Goal: Transaction & Acquisition: Book appointment/travel/reservation

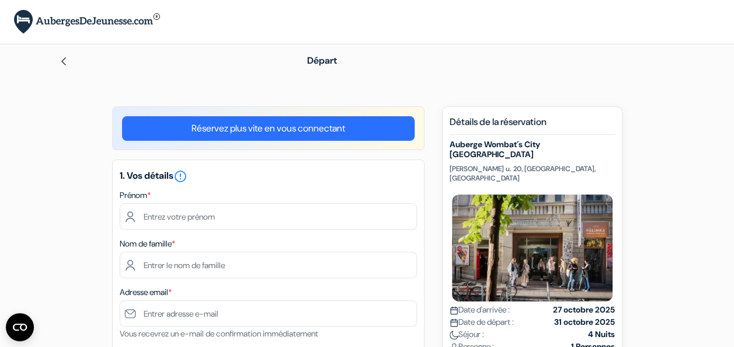
click at [213, 217] on input "text" at bounding box center [268, 216] width 297 height 26
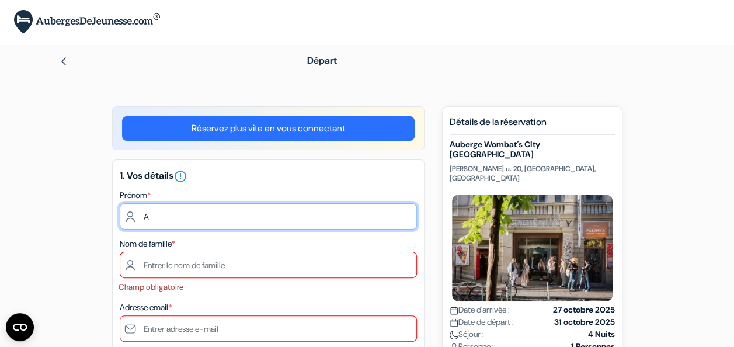
click at [192, 214] on input "A" at bounding box center [268, 216] width 297 height 26
type input "Aymeric"
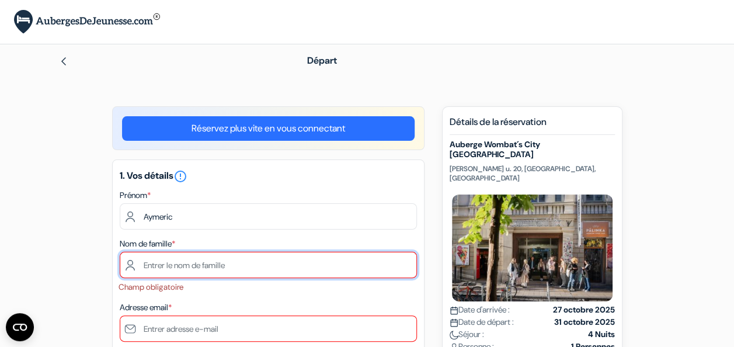
click at [188, 264] on input "text" at bounding box center [268, 265] width 297 height 26
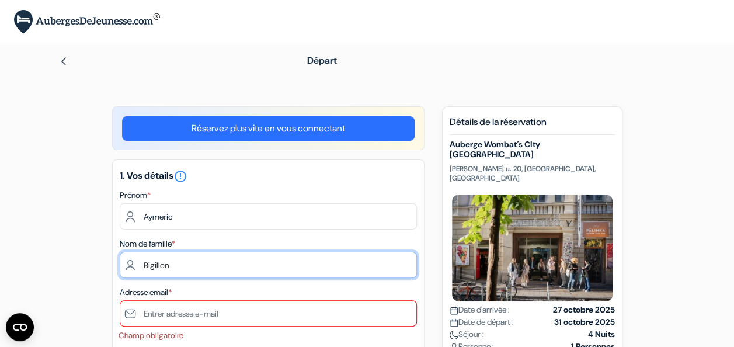
type input "Bigillon"
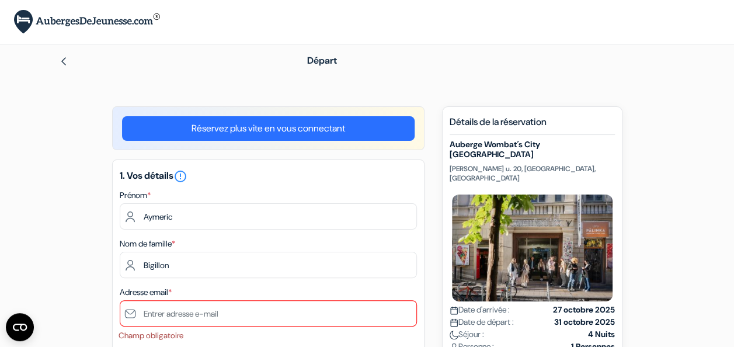
drag, startPoint x: 78, startPoint y: 284, endPoint x: 64, endPoint y: 306, distance: 25.9
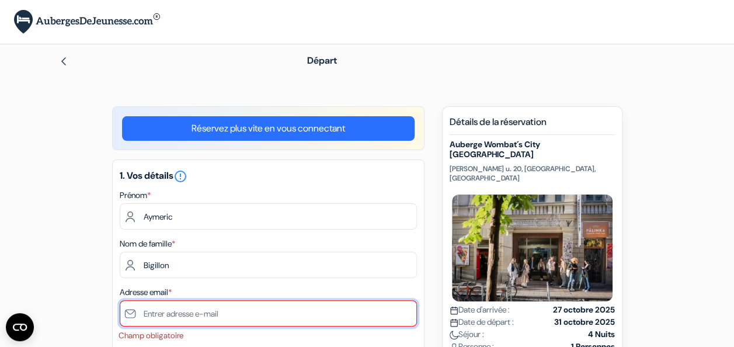
click at [169, 317] on input "text" at bounding box center [268, 313] width 297 height 26
type input "[EMAIL_ADDRESS][DOMAIN_NAME]"
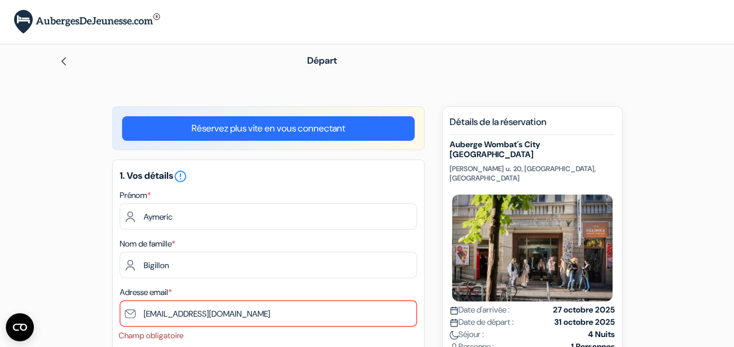
type input "0695099931"
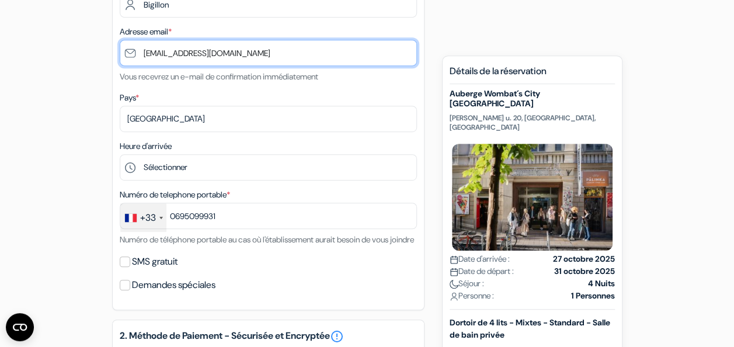
scroll to position [318, 0]
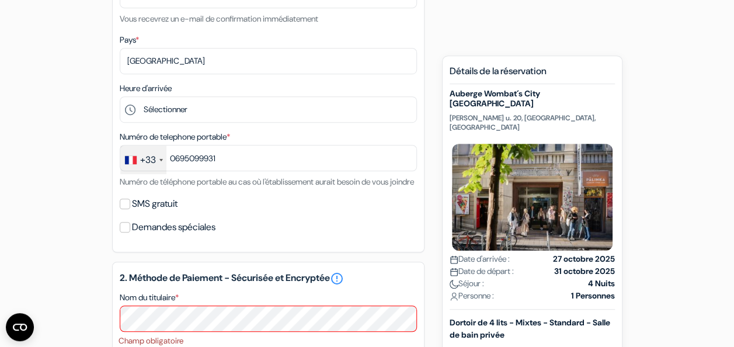
click at [174, 212] on label "SMS gratuit" at bounding box center [155, 204] width 46 height 16
click at [130, 209] on input "SMS gratuit" at bounding box center [125, 204] width 11 height 11
checkbox input "true"
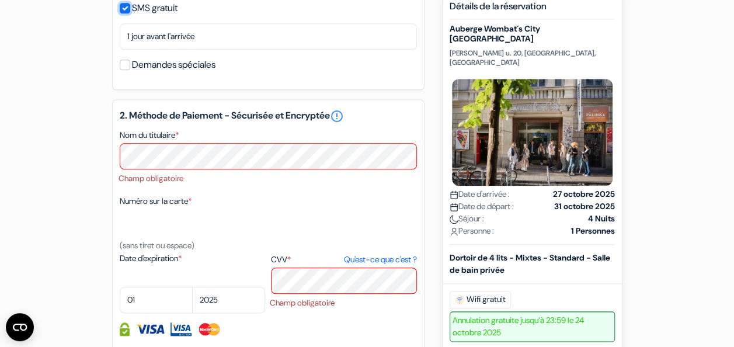
scroll to position [531, 0]
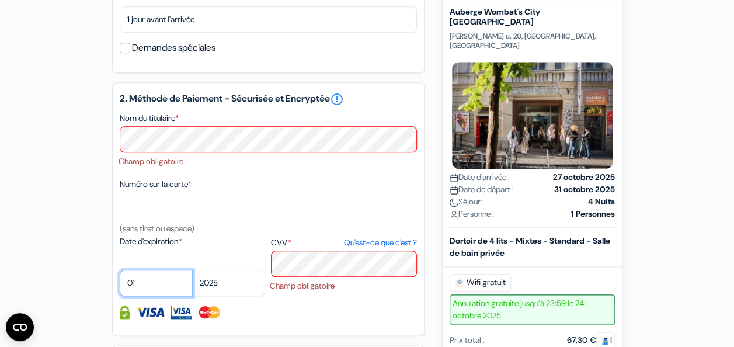
select select "02"
select select "2027"
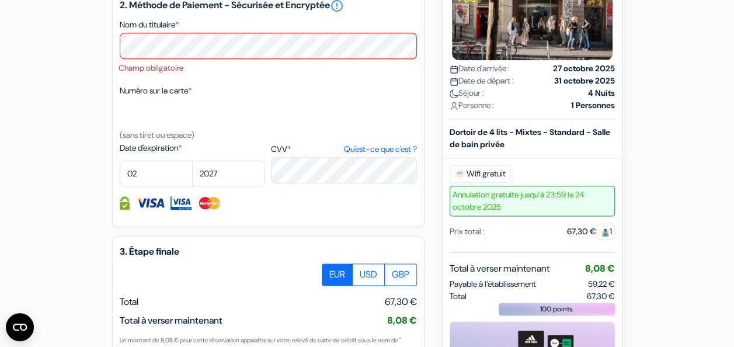
click at [330, 142] on div "Numéro sur la carte * (sans tiret ou espace)" at bounding box center [268, 113] width 297 height 58
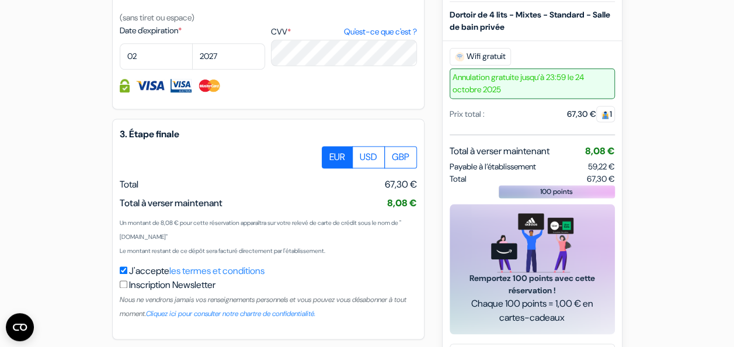
scroll to position [801, 0]
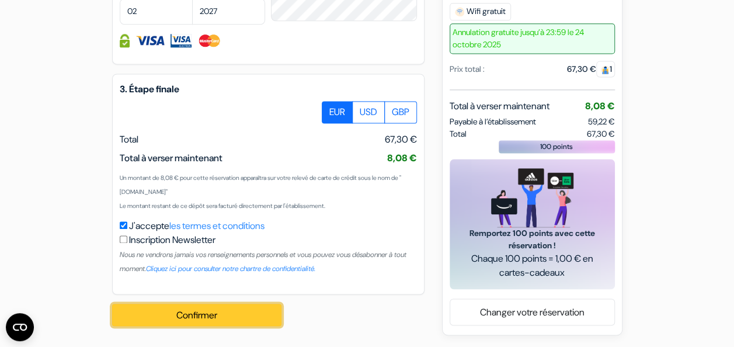
click at [256, 314] on button "Confirmer Loading..." at bounding box center [196, 315] width 169 height 22
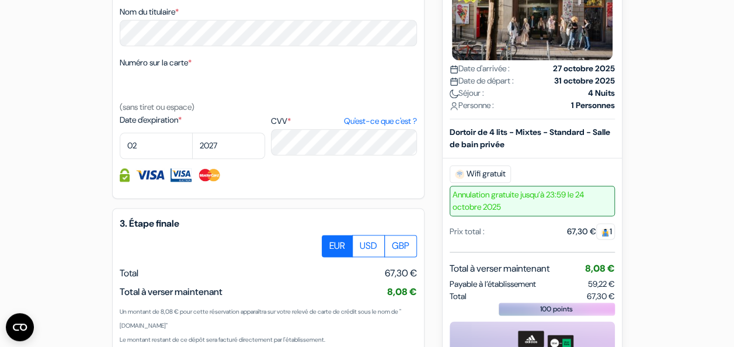
scroll to position [814, 0]
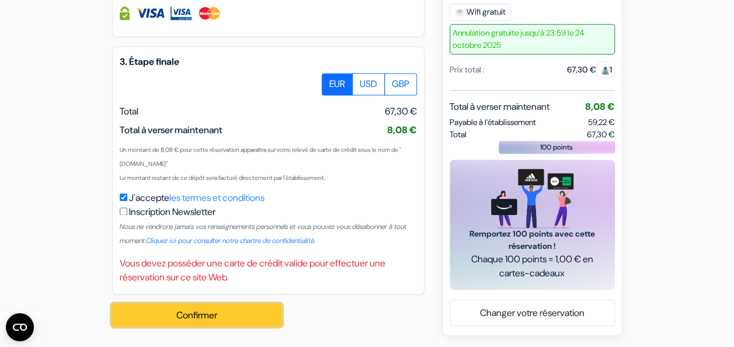
click at [194, 310] on button "Confirmer Loading..." at bounding box center [196, 315] width 169 height 22
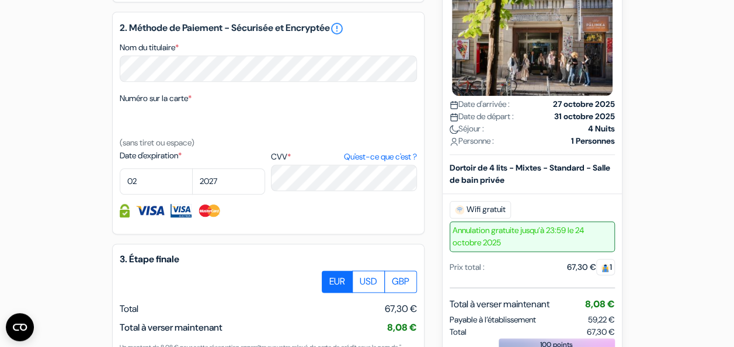
scroll to position [571, 0]
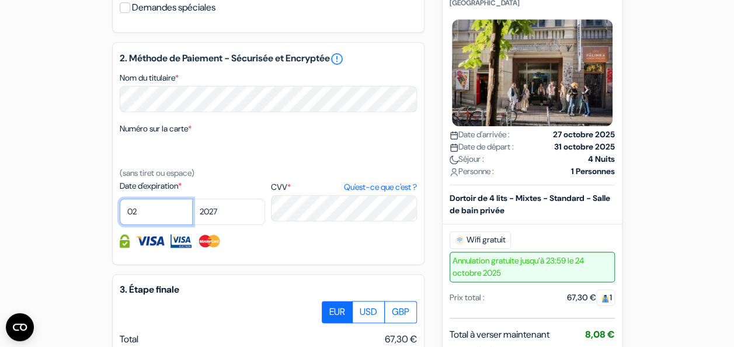
click at [151, 225] on select "01 02 03 04 05 06 07 08 09 10 11 12" at bounding box center [156, 212] width 73 height 26
click at [197, 225] on select "2025 2026 2027 2028 2029 2030 2031 2032 2033 2034 2035 2036 2037 2038 2039 2040…" at bounding box center [228, 212] width 73 height 26
click at [284, 180] on div "Numéro sur la carte * (sans tiret ou espace)" at bounding box center [268, 150] width 297 height 58
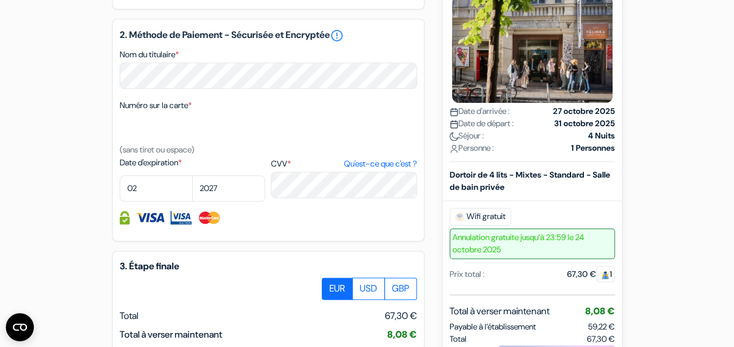
scroll to position [814, 0]
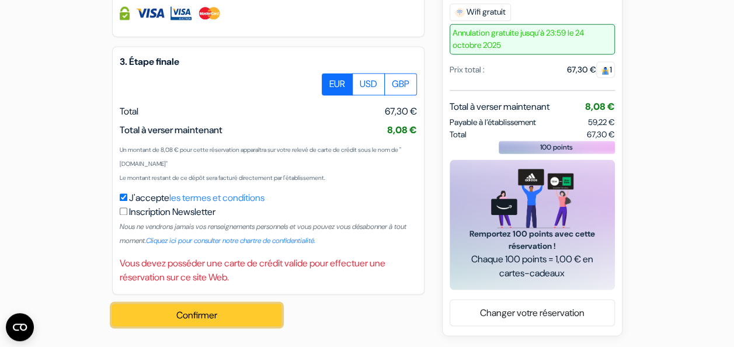
click at [218, 309] on button "Confirmer Loading..." at bounding box center [196, 315] width 169 height 22
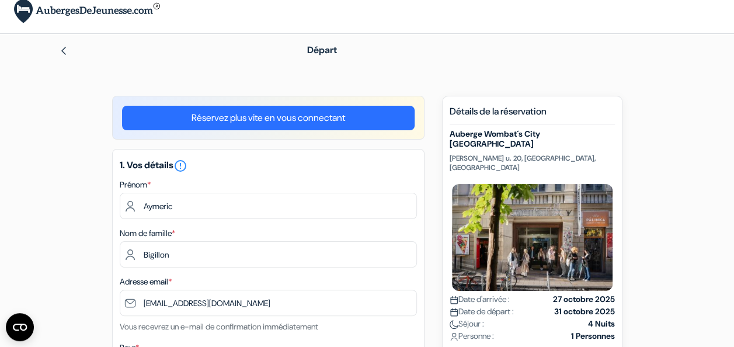
scroll to position [0, 0]
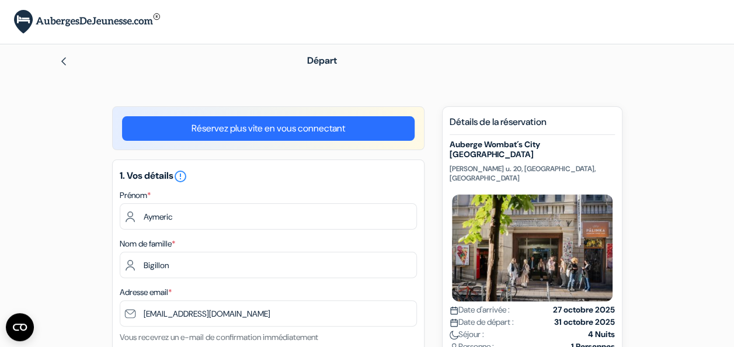
click at [313, 130] on link "Réservez plus vite en vous connectant" at bounding box center [268, 128] width 293 height 25
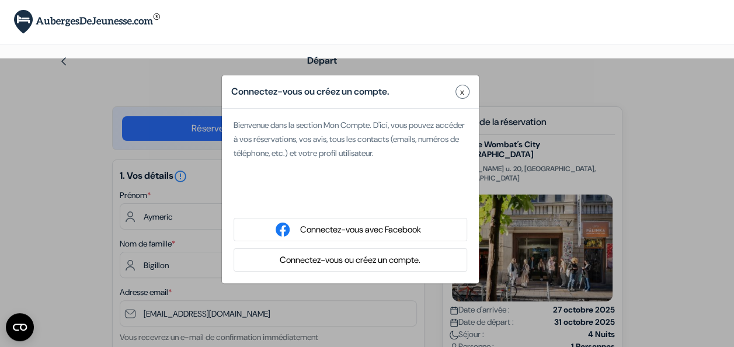
click at [355, 186] on iframe at bounding box center [350, 199] width 245 height 26
type input "Aymeric"
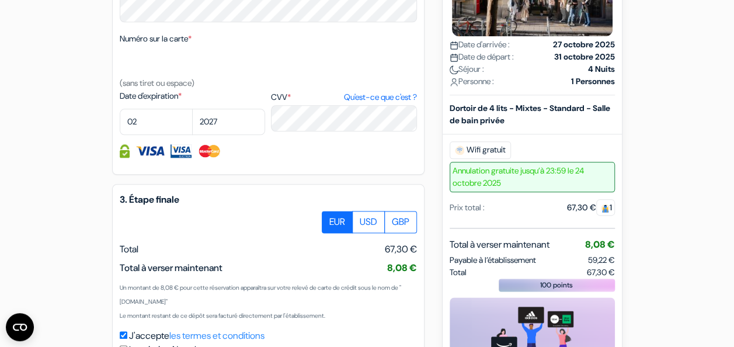
scroll to position [770, 0]
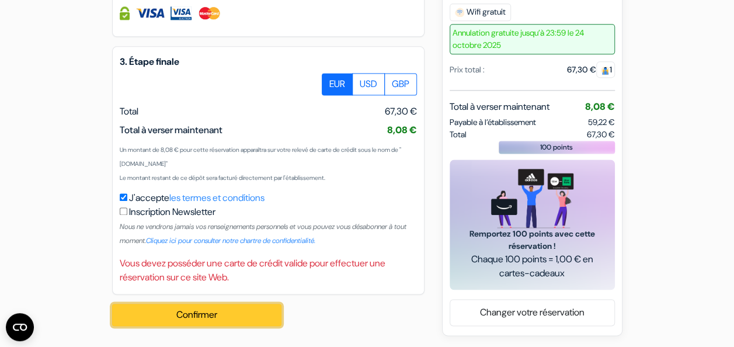
click at [192, 318] on button "Confirmer Loading..." at bounding box center [196, 315] width 169 height 22
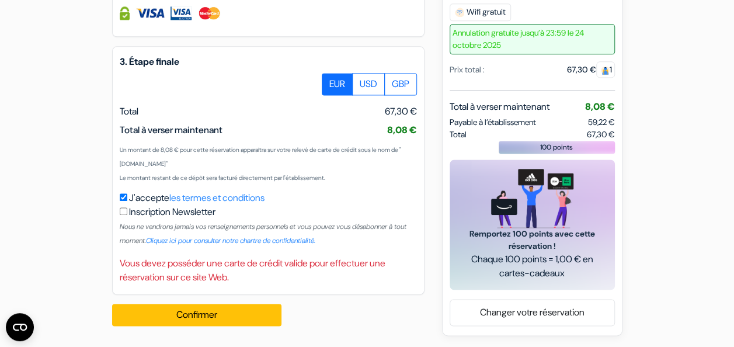
click at [175, 209] on label "Inscription Newsletter" at bounding box center [172, 212] width 86 height 14
click at [127, 201] on input "J'accepte les termes et conditions" at bounding box center [124, 197] width 8 height 8
click at [131, 195] on label "J'accepte les termes et conditions" at bounding box center [196, 198] width 135 height 14
click at [127, 195] on input "J'accepte les termes et conditions" at bounding box center [124, 197] width 8 height 8
checkbox input "true"
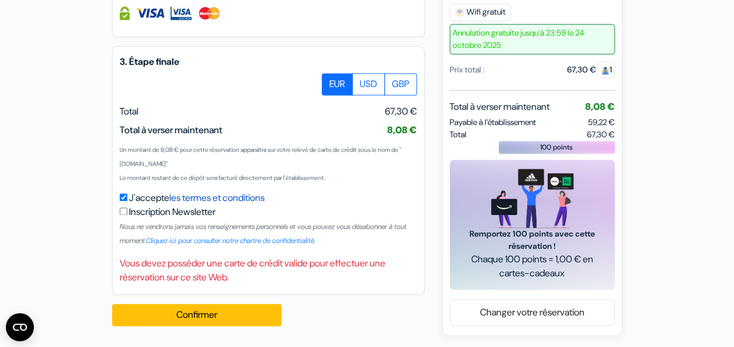
click at [203, 200] on link "les termes et conditions" at bounding box center [216, 198] width 95 height 12
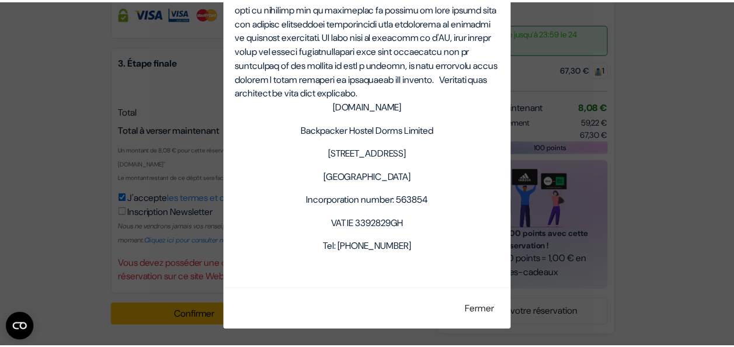
scroll to position [4344, 0]
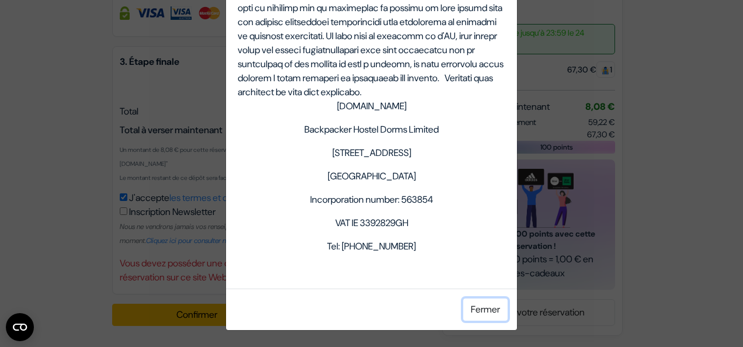
click at [494, 305] on button "Fermer" at bounding box center [485, 309] width 44 height 22
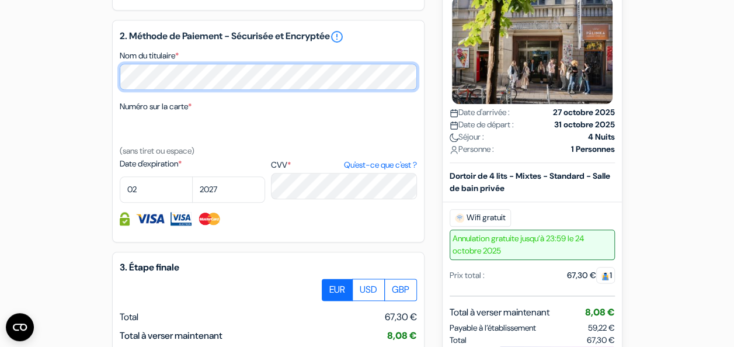
scroll to position [770, 0]
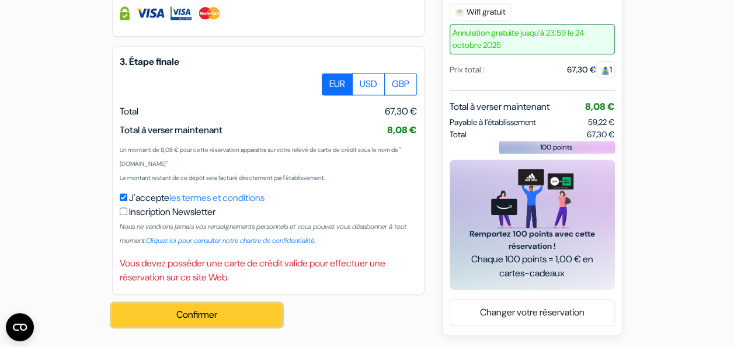
click at [211, 311] on button "Confirmer Loading..." at bounding box center [196, 315] width 169 height 22
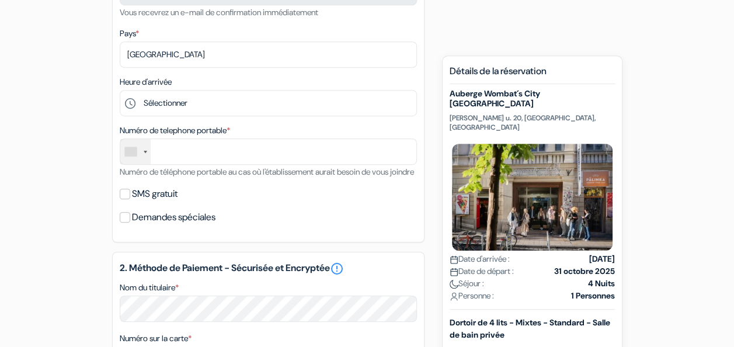
click at [139, 155] on div at bounding box center [135, 151] width 30 height 25
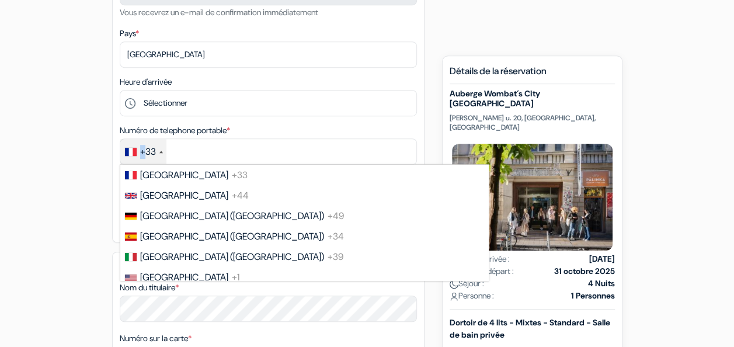
click at [139, 155] on div "+33" at bounding box center [143, 151] width 46 height 25
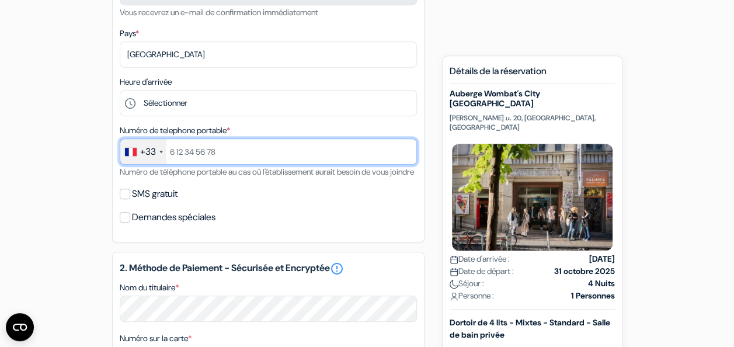
drag, startPoint x: 139, startPoint y: 155, endPoint x: 214, endPoint y: 157, distance: 74.8
click at [214, 157] on input "text" at bounding box center [268, 151] width 297 height 26
type input "695099931"
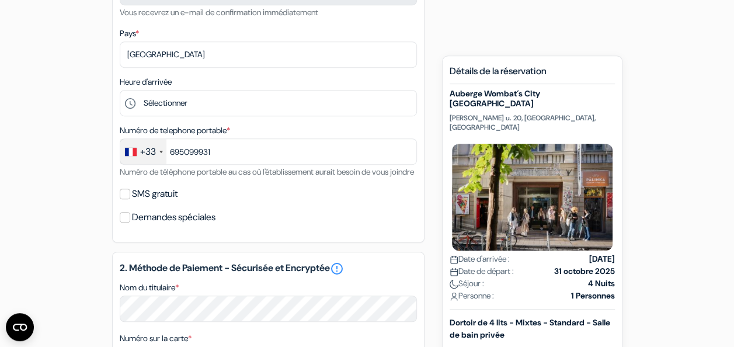
click at [308, 124] on div "1. Vos détails error_outline Prénom * Aymeric Nom de famille * Bigillon Adresse…" at bounding box center [268, 40] width 312 height 404
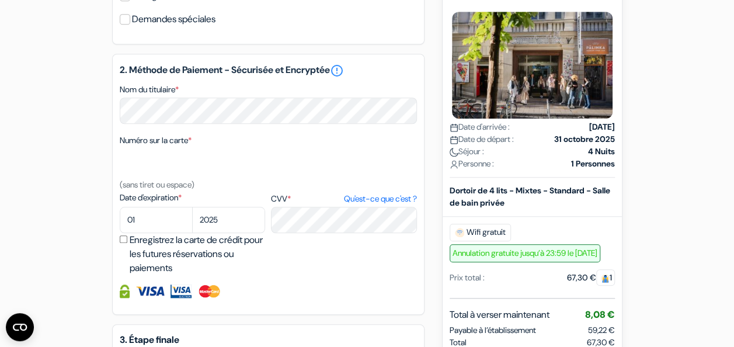
scroll to position [475, 0]
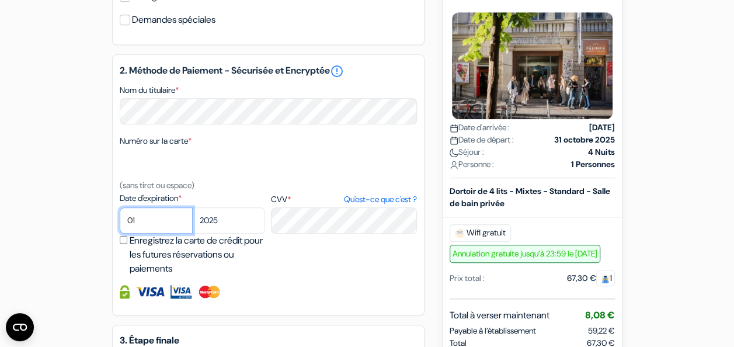
select select "02"
select select "2027"
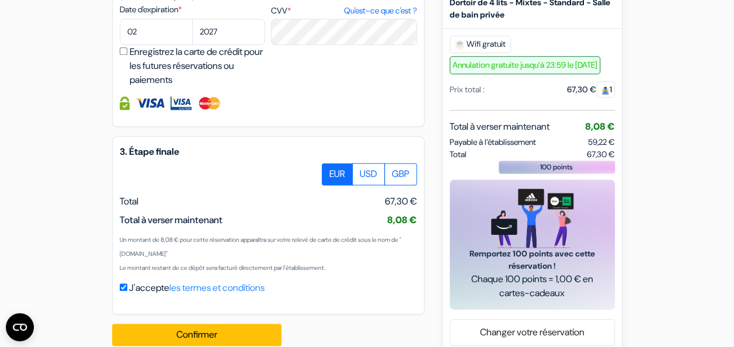
scroll to position [666, 0]
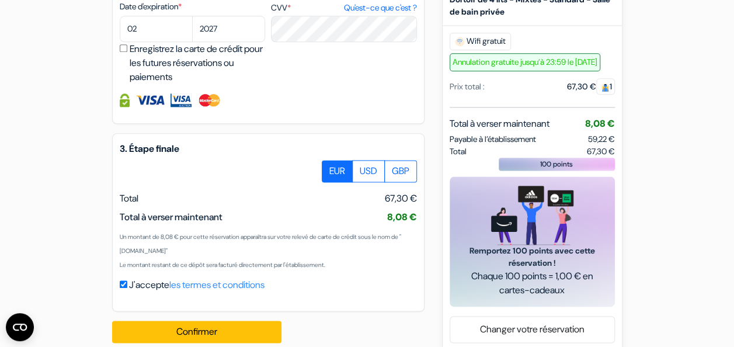
click at [197, 68] on label "Enregistrez la carte de crédit pour les futures réservations ou paiements" at bounding box center [199, 63] width 139 height 42
click at [127, 52] on input "Enregistrez la carte de crédit pour les futures réservations ou paiements" at bounding box center [124, 48] width 8 height 8
click at [200, 71] on label "Enregistrez la carte de crédit pour les futures réservations ou paiements" at bounding box center [199, 63] width 139 height 42
click at [127, 52] on input "Enregistrez la carte de crédit pour les futures réservations ou paiements" at bounding box center [124, 48] width 8 height 8
click at [318, 82] on div "Date d'expiration * 01 02 03 04 05 06 07 08 09 10 11 12 2025 2026 2027 2028 *" at bounding box center [268, 43] width 297 height 84
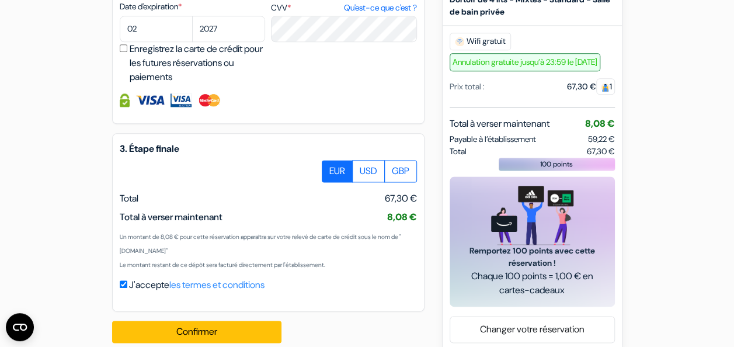
scroll to position [699, 0]
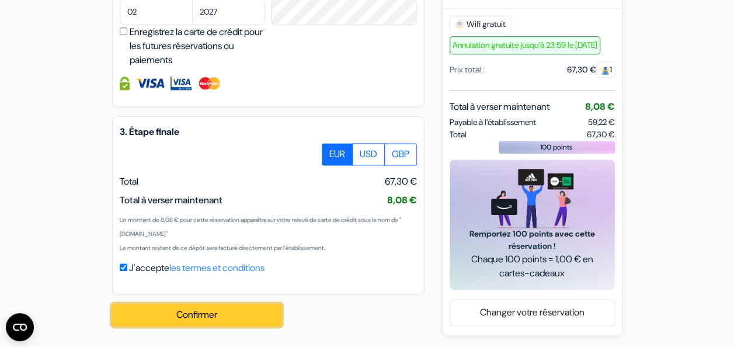
click at [214, 315] on button "Confirmer Loading..." at bounding box center [196, 315] width 169 height 22
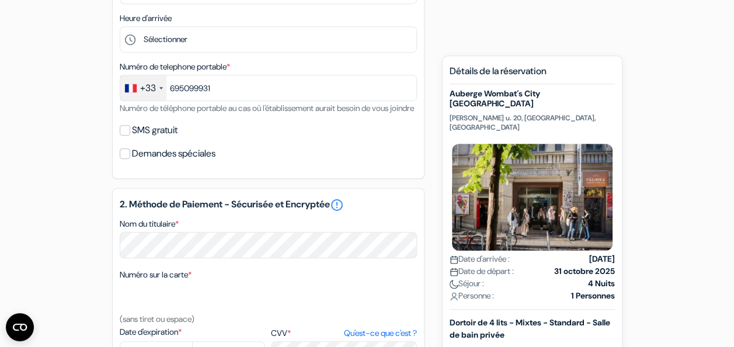
scroll to position [560, 0]
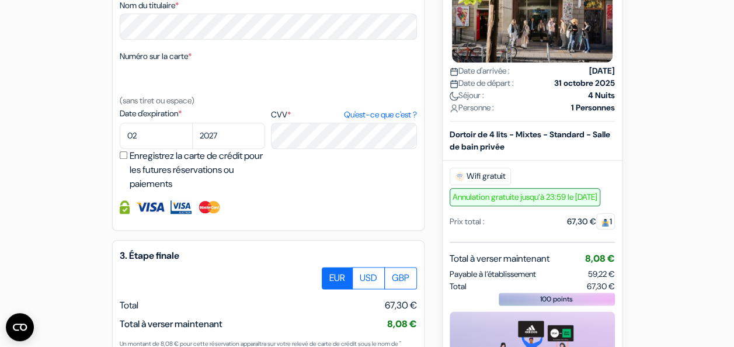
click at [105, 157] on div "add_box Auberge Wombat´s City Budapest Király u. 20, Budapest, Hongrie Détails …" at bounding box center [367, 17] width 666 height 940
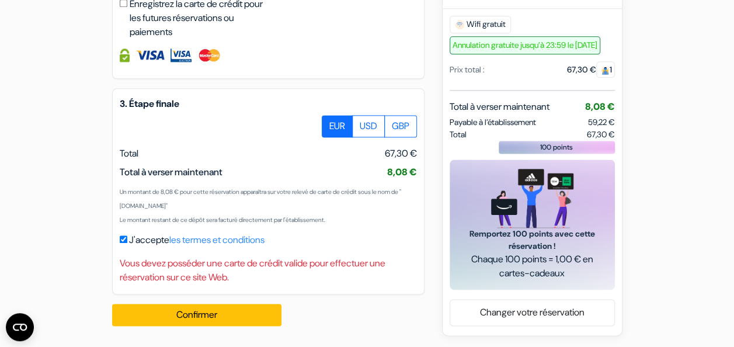
scroll to position [465, 0]
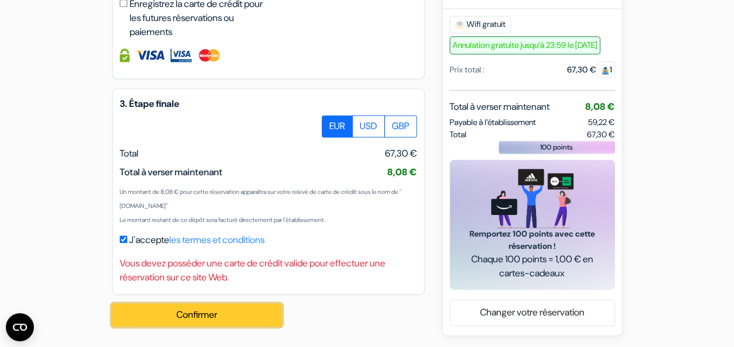
click at [188, 311] on button "Confirmer Loading..." at bounding box center [196, 315] width 169 height 22
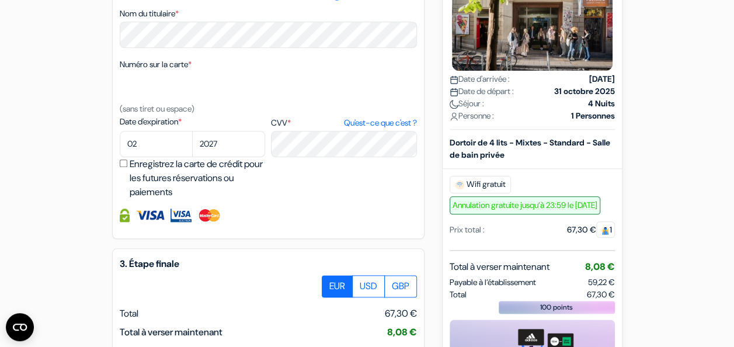
scroll to position [562, 0]
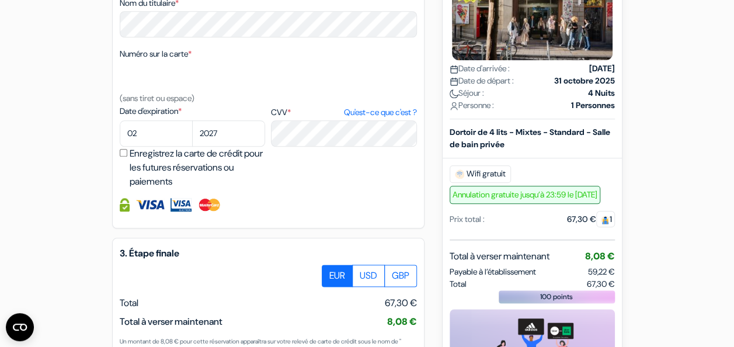
click at [185, 183] on label "Enregistrez la carte de crédit pour les futures réservations ou paiements" at bounding box center [199, 168] width 139 height 42
click at [127, 157] on input "Enregistrez la carte de crédit pour les futures réservations ou paiements" at bounding box center [124, 153] width 8 height 8
checkbox input "true"
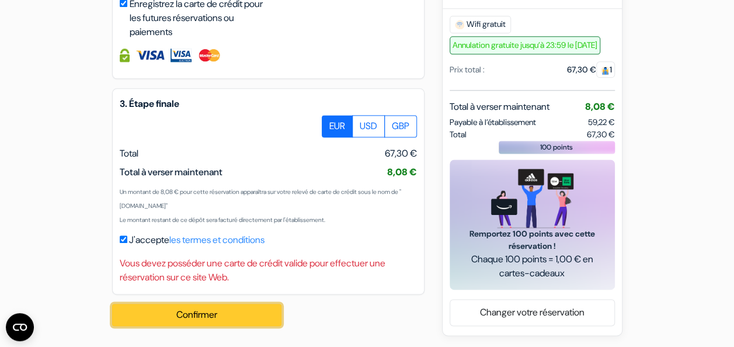
click at [215, 310] on button "Confirmer Loading..." at bounding box center [196, 315] width 169 height 22
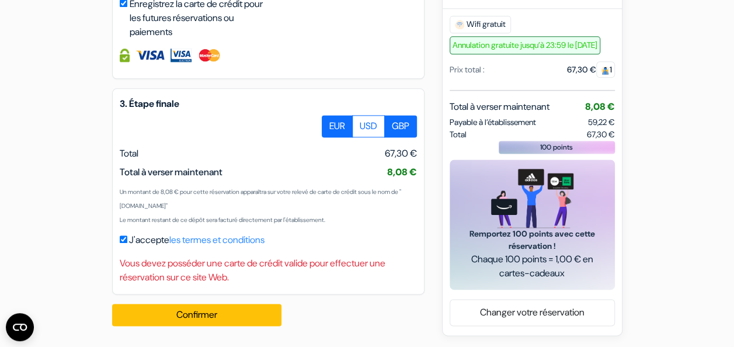
click at [402, 123] on label "GBP" at bounding box center [400, 126] width 33 height 22
click at [330, 123] on input "GBP" at bounding box center [326, 119] width 8 height 8
radio input "true"
click at [380, 128] on label "USD" at bounding box center [368, 126] width 33 height 22
click at [330, 123] on input "USD" at bounding box center [326, 119] width 8 height 8
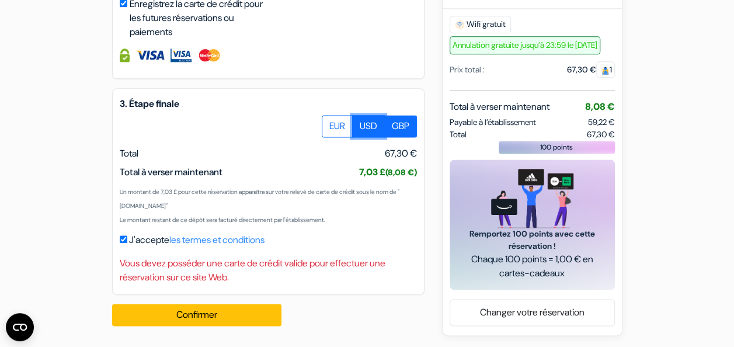
radio input "true"
click at [352, 131] on label "USD" at bounding box center [368, 126] width 33 height 22
click at [330, 123] on input "USD" at bounding box center [326, 119] width 8 height 8
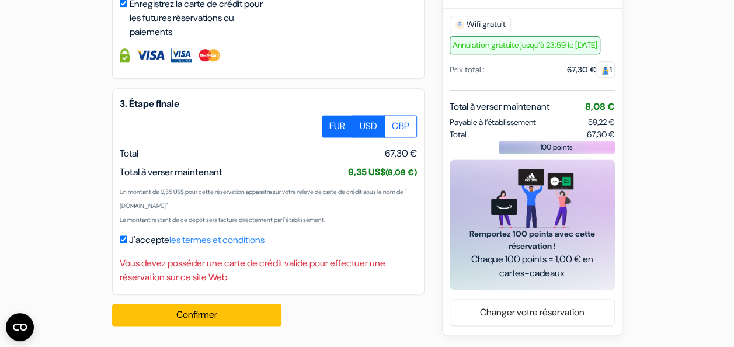
click at [343, 128] on label "EUR" at bounding box center [337, 126] width 31 height 22
click at [330, 123] on input "EUR" at bounding box center [326, 119] width 8 height 8
radio input "true"
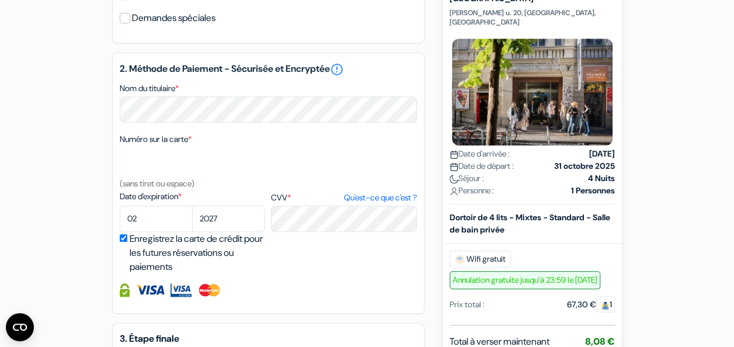
scroll to position [480, 0]
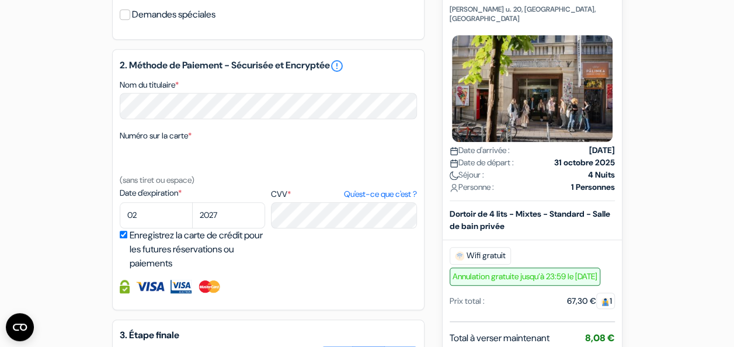
click at [230, 187] on div "Numéro sur la carte * (sans tiret ou espace)" at bounding box center [268, 157] width 297 height 58
click at [349, 270] on div "Date d'expiration * 01 02 03 04 05 06 07 08 09 10 11 12 2025 2026 2027 2028 *" at bounding box center [268, 229] width 297 height 84
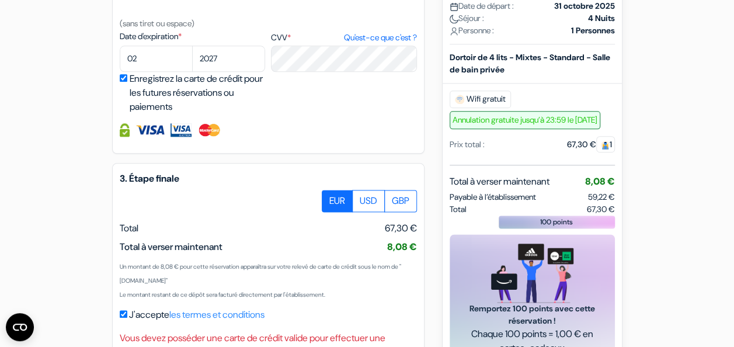
scroll to position [637, 0]
click at [396, 44] on link "Qu'est-ce que c'est ?" at bounding box center [379, 38] width 73 height 12
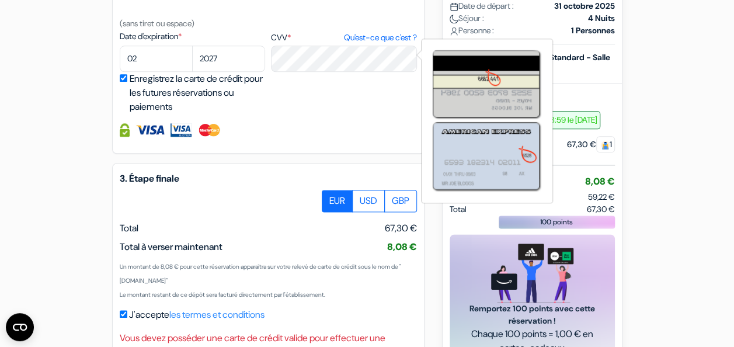
click at [385, 114] on div "Date d'expiration * 01 02 03 04 05 06 07 08 09 10 11 12 2025 2026 2027 2028 *" at bounding box center [268, 72] width 297 height 84
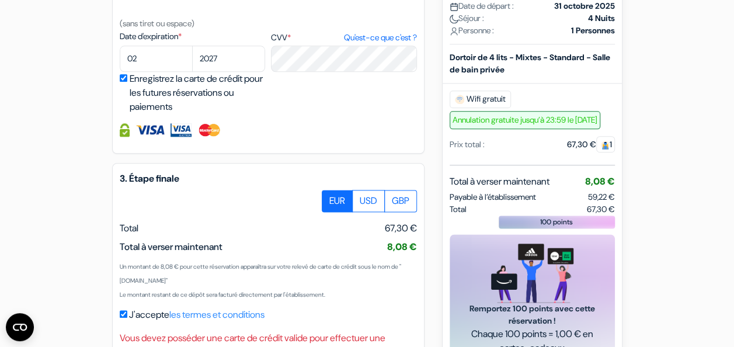
scroll to position [727, 0]
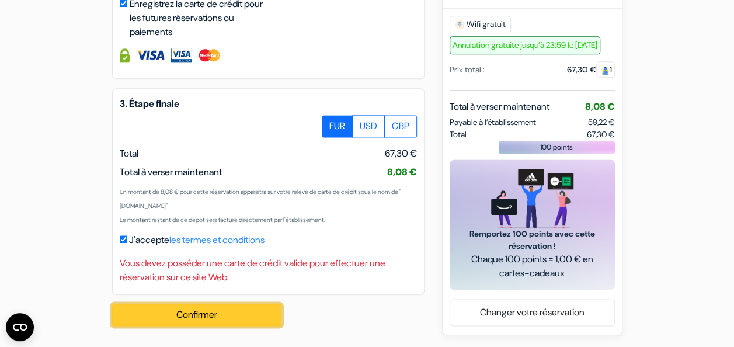
click at [224, 317] on button "Confirmer Loading..." at bounding box center [196, 315] width 169 height 22
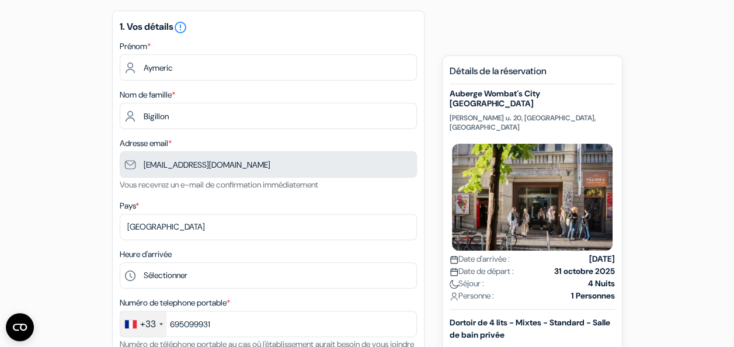
scroll to position [0, 0]
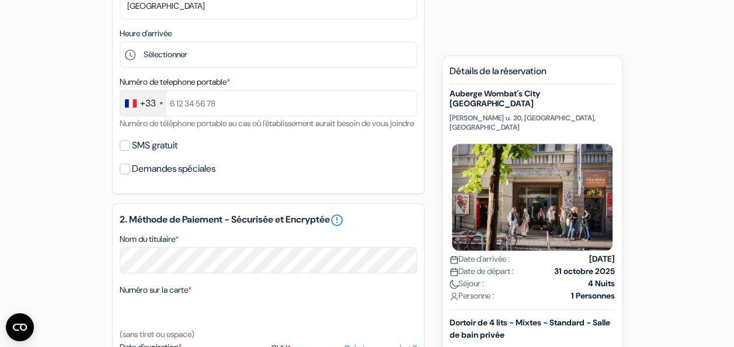
scroll to position [325, 0]
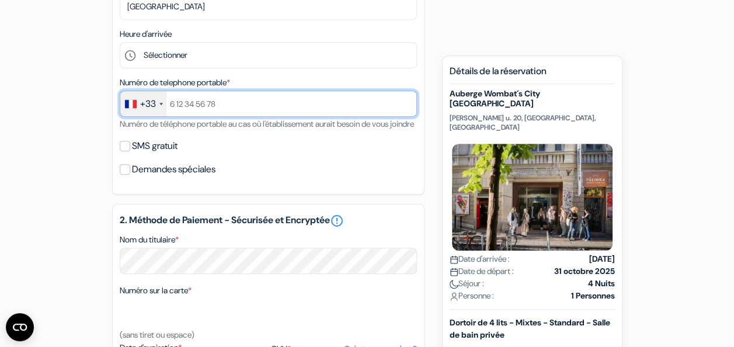
click at [228, 103] on input "text" at bounding box center [268, 104] width 297 height 26
click at [178, 103] on input "0695099931" at bounding box center [268, 104] width 297 height 26
type input "695099931"
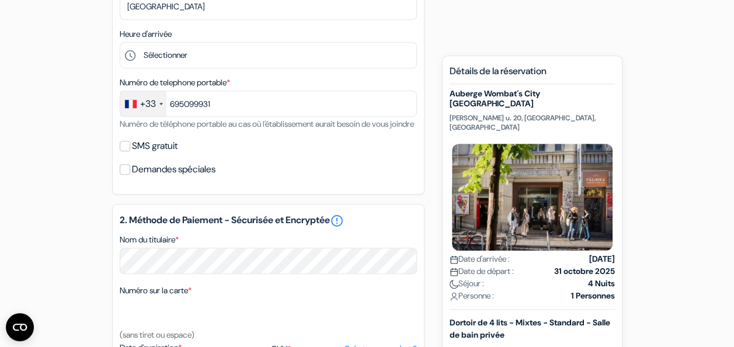
click at [274, 154] on div "SMS gratuit" at bounding box center [268, 146] width 297 height 16
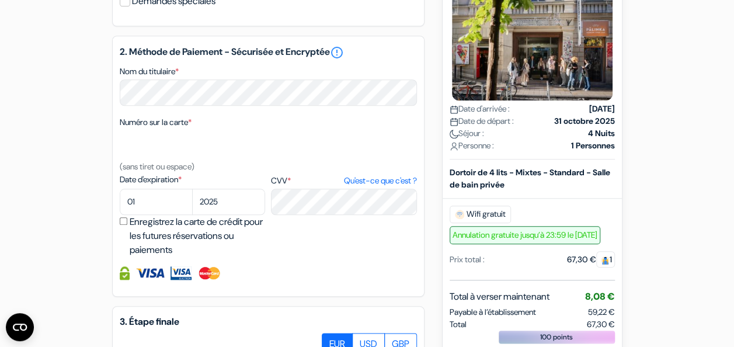
scroll to position [498, 0]
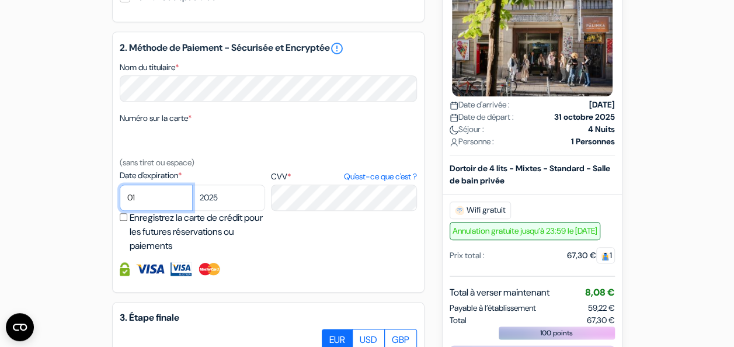
click at [145, 211] on select "01 02 03 04 05 06 07 08 09 10 11 12" at bounding box center [156, 198] width 73 height 26
select select "02"
click at [120, 201] on select "01 02 03 04 05 06 07 08 09 10 11 12" at bounding box center [156, 198] width 73 height 26
click at [235, 211] on select "2025 2026 2027 2028 2029 2030 2031 2032 2033 2034 2035 2036 2037 2038 2039 2040…" at bounding box center [228, 198] width 73 height 26
select select "2027"
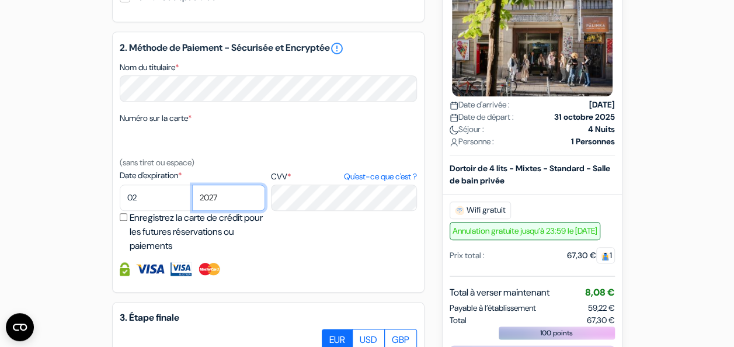
click at [192, 201] on select "2025 2026 2027 2028 2029 2030 2031 2032 2033 2034 2035 2036 2037 2038 2039 2040…" at bounding box center [228, 198] width 73 height 26
click at [314, 270] on div "2. Méthode de Paiement - Sécurisée et Encryptée error_outline Nom du titulaire …" at bounding box center [268, 162] width 312 height 261
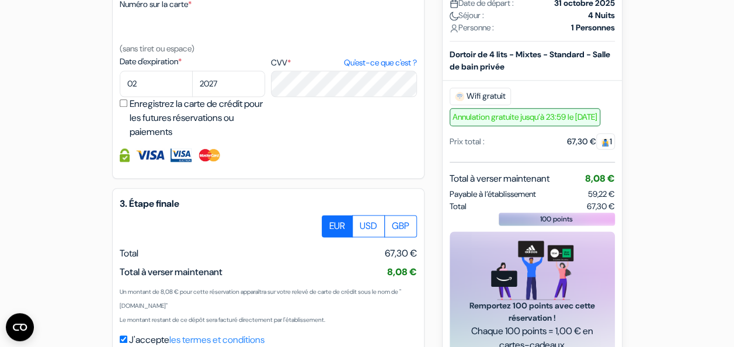
scroll to position [699, 0]
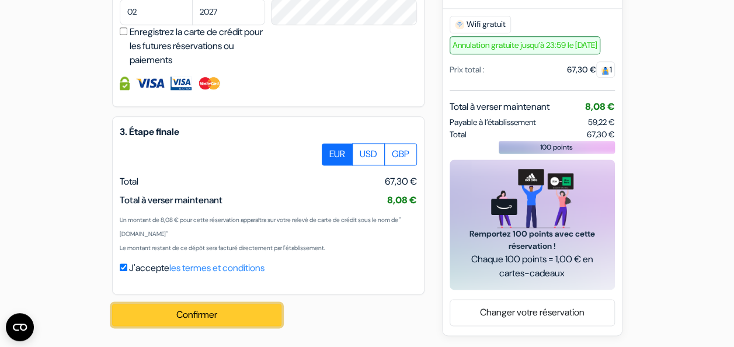
click at [243, 306] on button "Confirmer Loading..." at bounding box center [196, 315] width 169 height 22
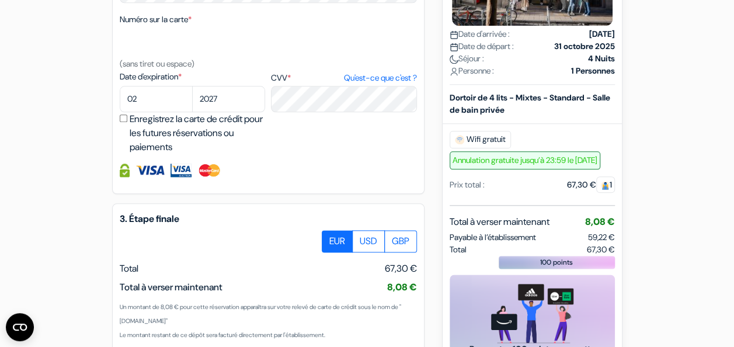
scroll to position [597, 0]
click at [211, 176] on img at bounding box center [209, 169] width 24 height 13
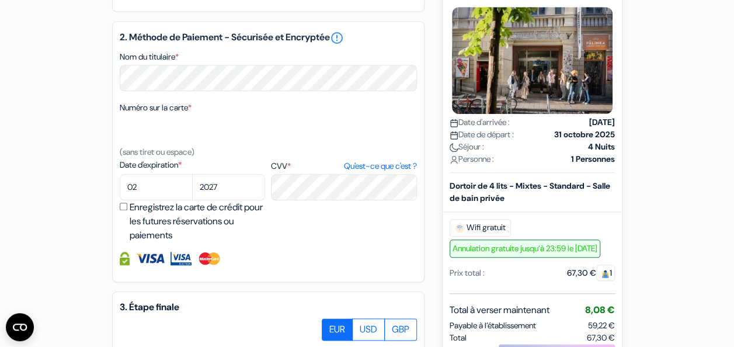
scroll to position [510, 0]
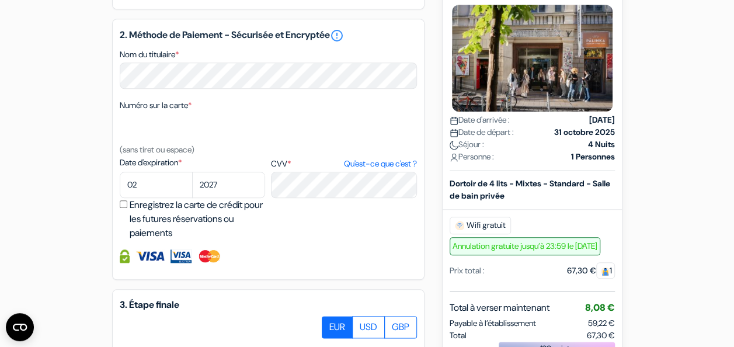
click at [391, 125] on div "Numéro sur la carte * (sans tiret ou espace)" at bounding box center [268, 127] width 297 height 58
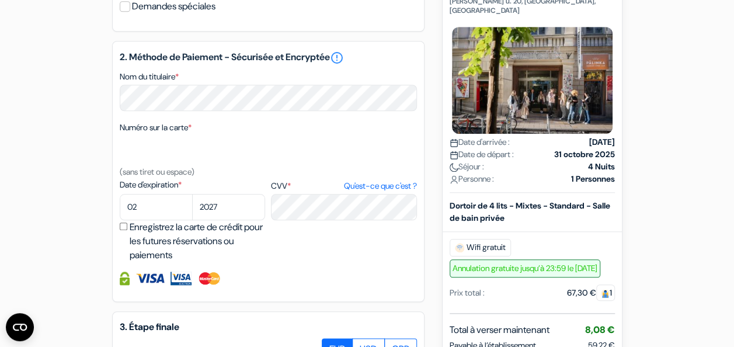
scroll to position [488, 0]
click at [173, 213] on select "01 02 03 04 05 06 07 08 09 10 11 12" at bounding box center [156, 207] width 73 height 26
select select "03"
click at [120, 210] on select "01 02 03 04 05 06 07 08 09 10 11 12" at bounding box center [156, 207] width 73 height 26
click at [220, 220] on select "2025 2026 2027 2028 2029 2030 2031 2032 2033 2034 2035 2036 2037 2038 2039 2040…" at bounding box center [228, 207] width 73 height 26
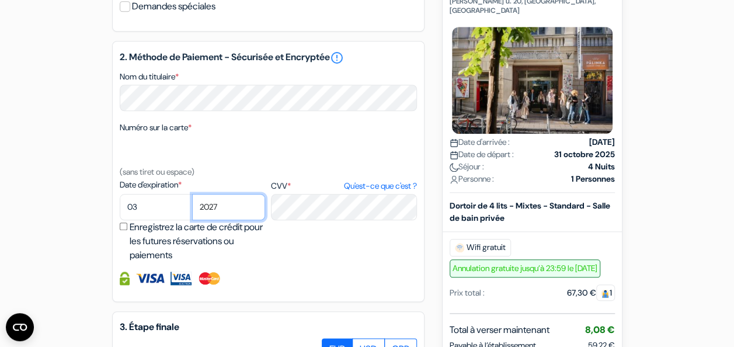
select select "2026"
click at [192, 210] on select "2025 2026 2027 2028 2029 2030 2031 2032 2033 2034 2035 2036 2037 2038 2039 2040…" at bounding box center [228, 207] width 73 height 26
click at [315, 179] on div "Numéro sur la carte * (sans tiret ou espace)" at bounding box center [268, 149] width 297 height 58
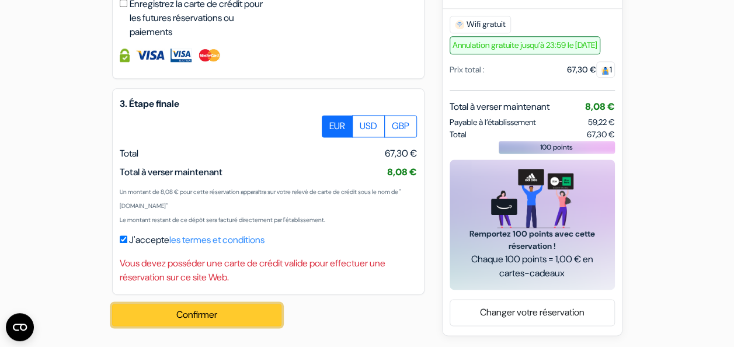
click at [213, 314] on button "Confirmer Loading..." at bounding box center [196, 315] width 169 height 22
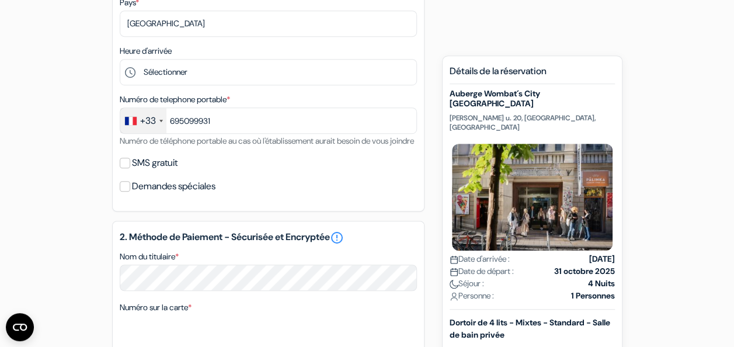
scroll to position [0, 0]
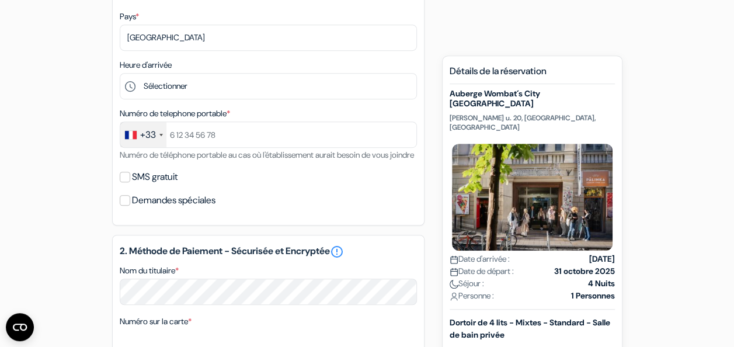
scroll to position [296, 0]
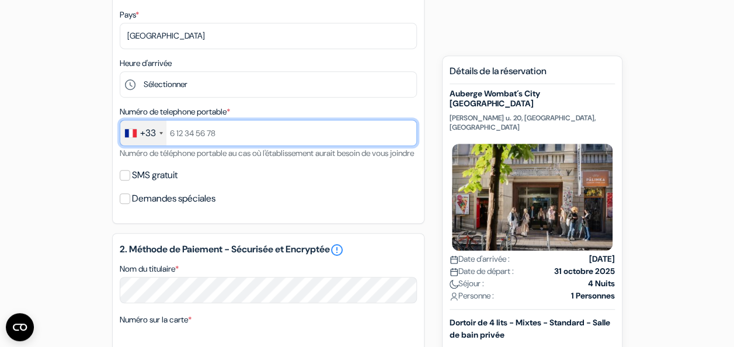
click at [229, 141] on input "text" at bounding box center [268, 133] width 297 height 26
click at [176, 135] on input "0695099931" at bounding box center [268, 133] width 297 height 26
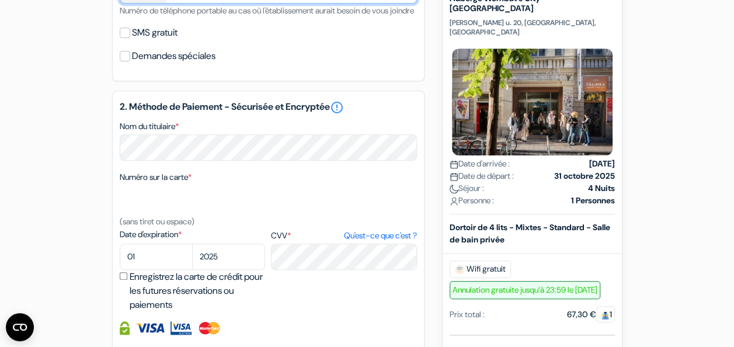
scroll to position [444, 0]
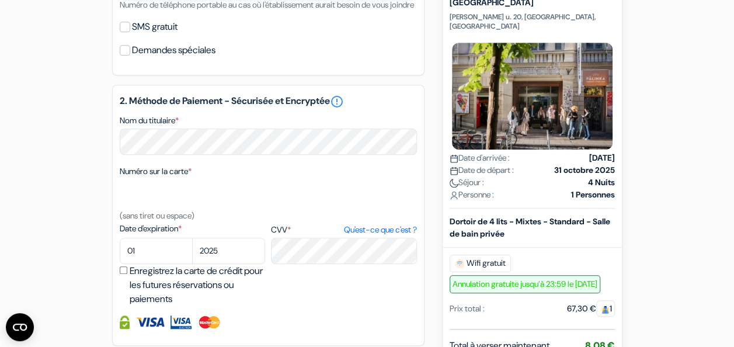
type input "695099931"
select select "02"
select select "2027"
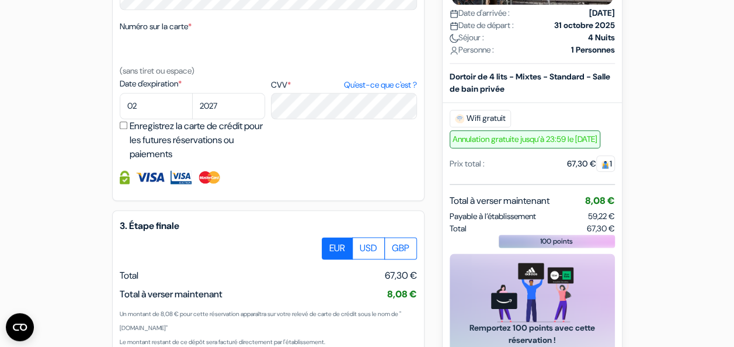
click at [342, 185] on div "2. Méthode de Paiement - Sécurisée et Encryptée error_outline Nom du titulaire …" at bounding box center [268, 70] width 312 height 261
click at [331, 186] on div "2. Méthode de Paiement - Sécurisée et Encryptée error_outline Nom du titulaire …" at bounding box center [268, 70] width 312 height 261
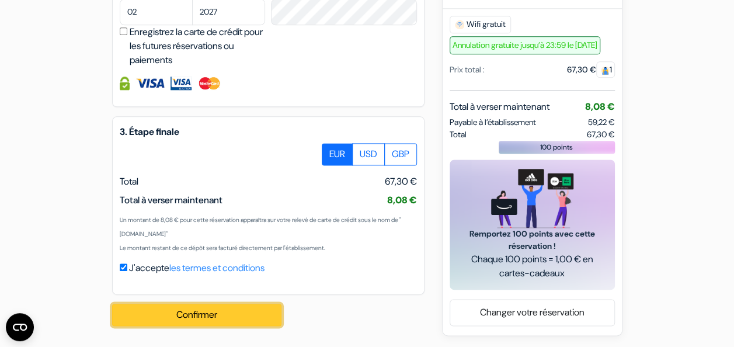
click at [208, 324] on button "Confirmer Loading..." at bounding box center [196, 315] width 169 height 22
